Goal: Information Seeking & Learning: Understand process/instructions

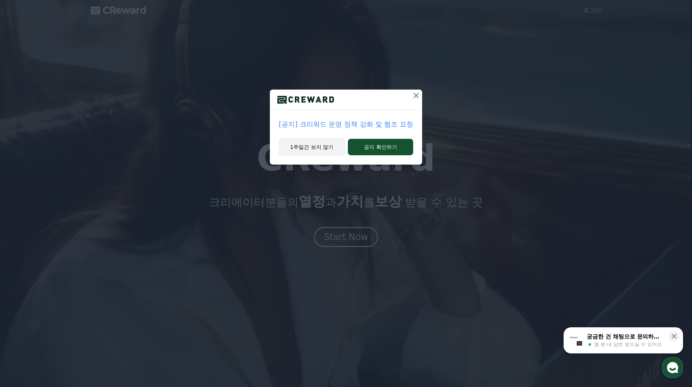
click at [304, 147] on button "1주일간 보지 않기" at bounding box center [312, 147] width 66 height 17
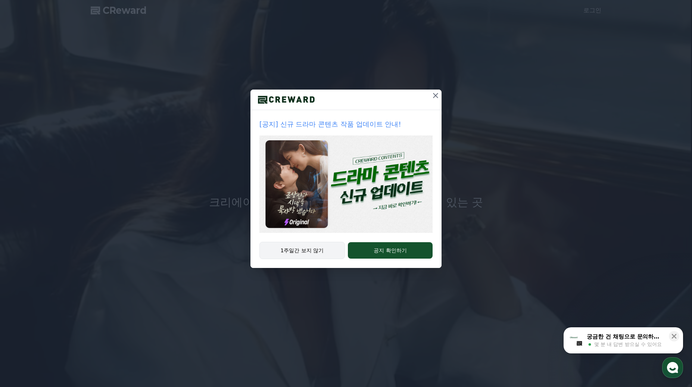
click at [297, 255] on button "1주일간 보지 않기" at bounding box center [301, 250] width 85 height 17
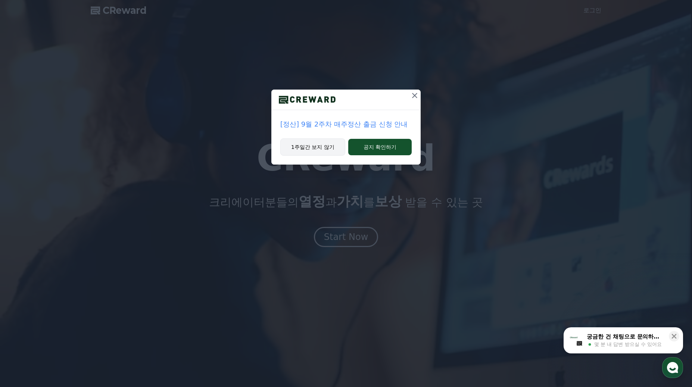
click at [306, 147] on button "1주일간 보지 않기" at bounding box center [312, 147] width 65 height 17
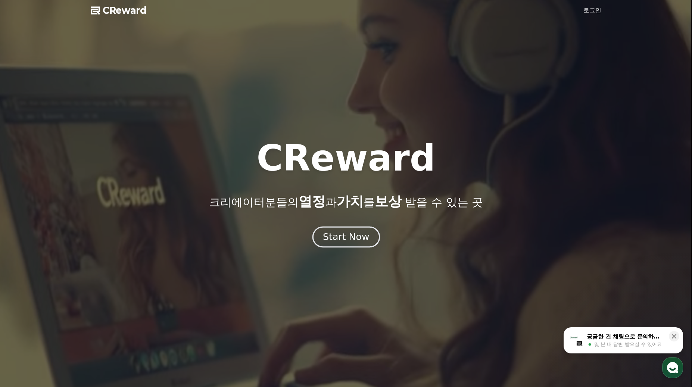
click at [351, 238] on div "Start Now" at bounding box center [346, 237] width 46 height 13
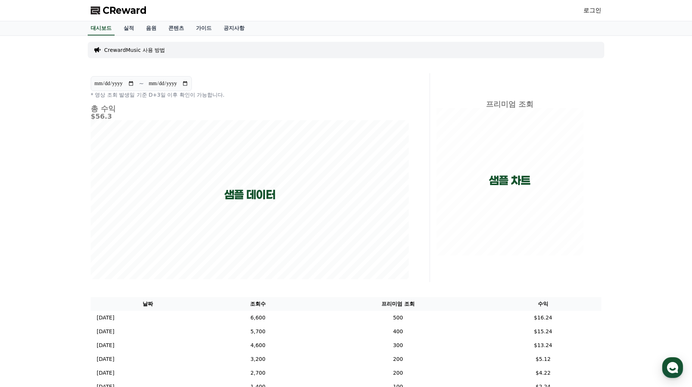
click at [133, 52] on p "CrewardMusic 사용 방법" at bounding box center [134, 49] width 61 height 7
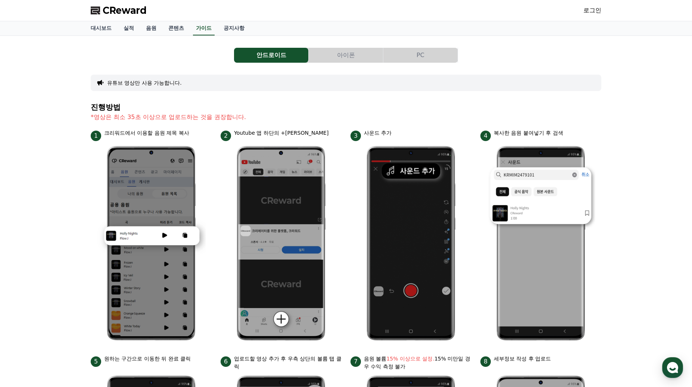
click at [413, 51] on button "PC" at bounding box center [420, 55] width 74 height 15
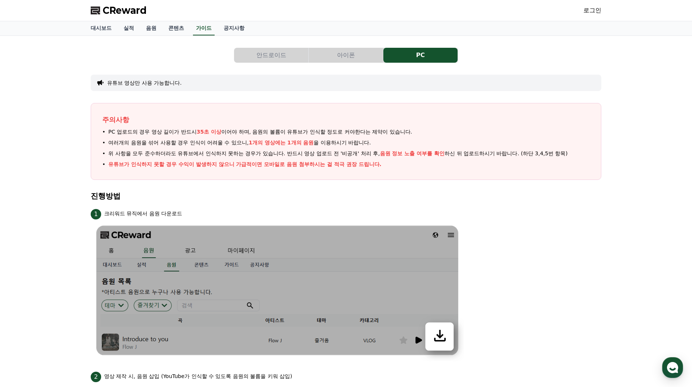
click at [280, 56] on button "안드로이드" at bounding box center [271, 55] width 74 height 15
